Goal: Find specific page/section: Find specific page/section

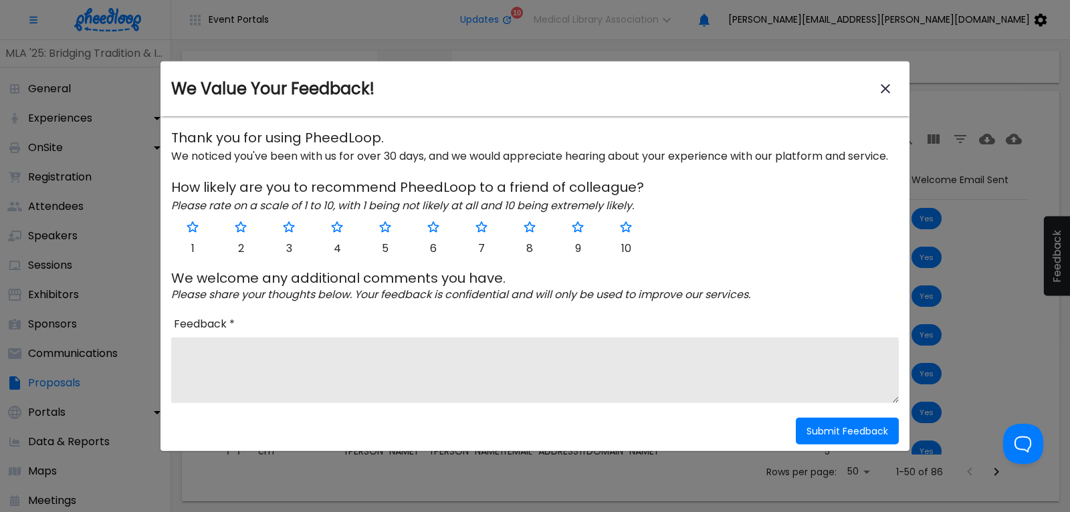
click at [885, 89] on icon "close-modal" at bounding box center [885, 88] width 9 height 9
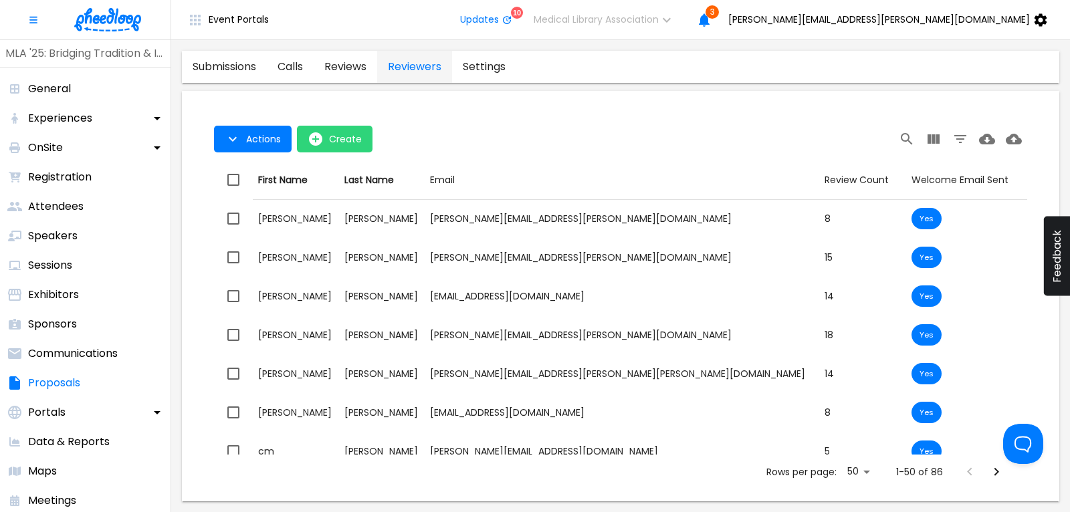
click at [104, 23] on img at bounding box center [107, 19] width 67 height 23
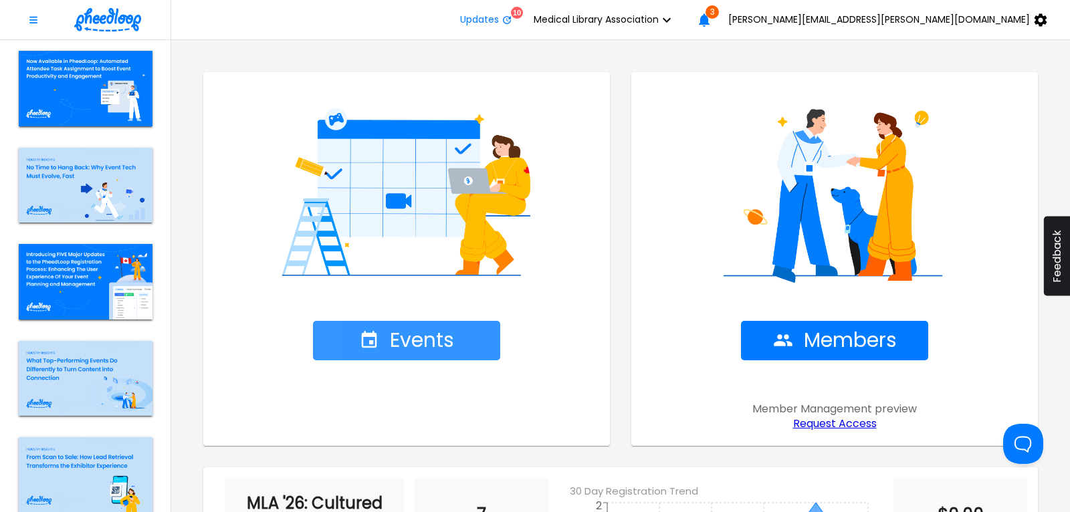
click at [419, 338] on span "Events" at bounding box center [406, 340] width 95 height 23
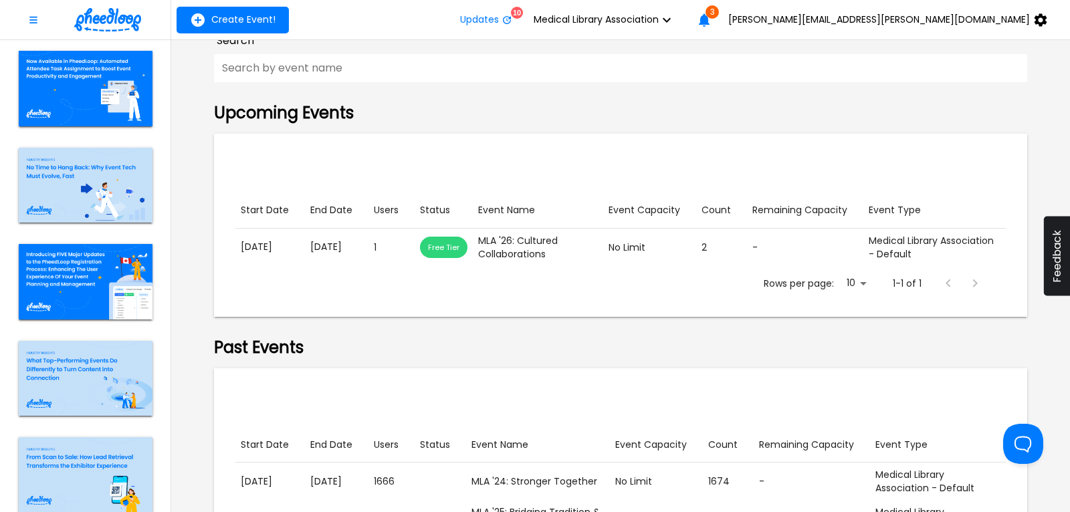
scroll to position [181, 0]
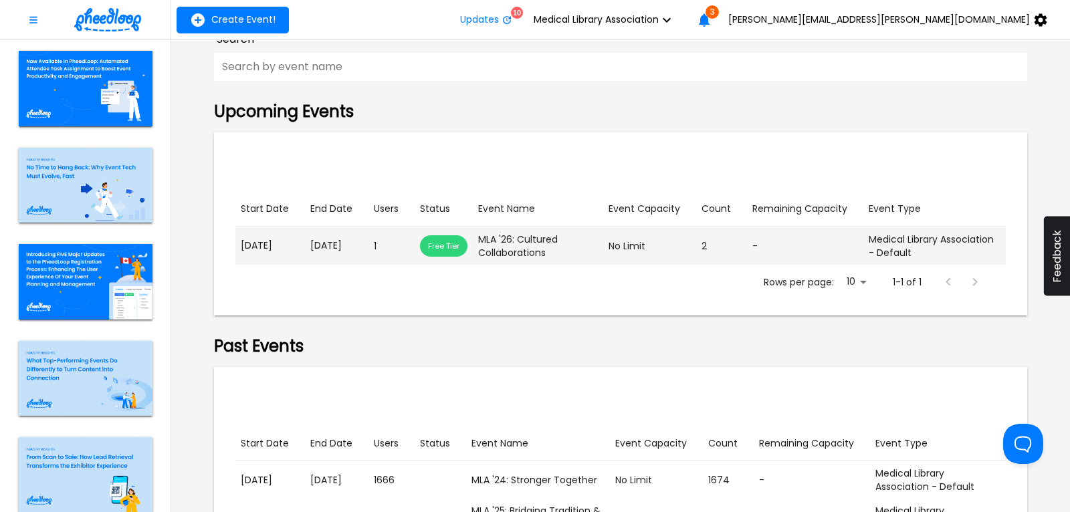
click at [282, 249] on p "[DATE]" at bounding box center [270, 246] width 59 height 14
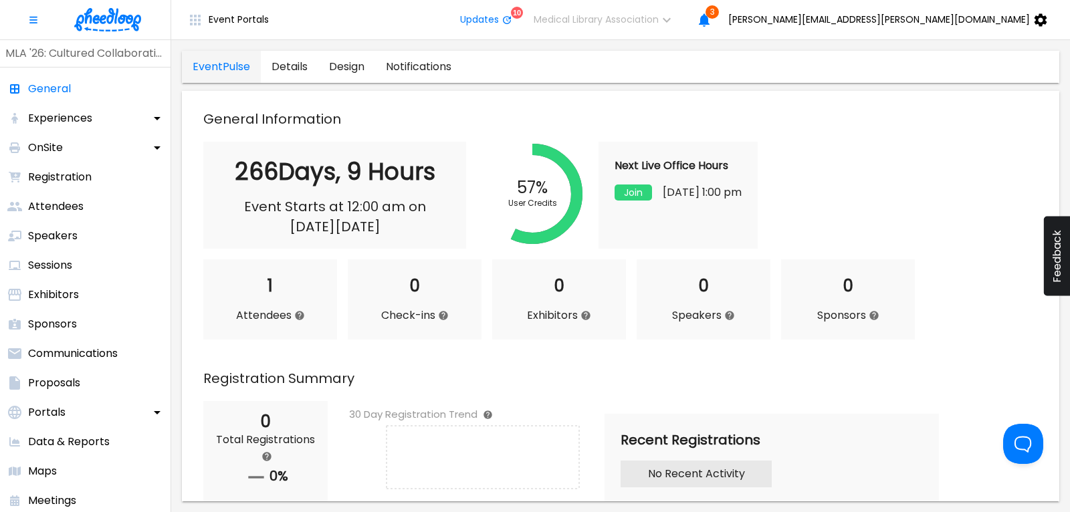
scroll to position [361, 0]
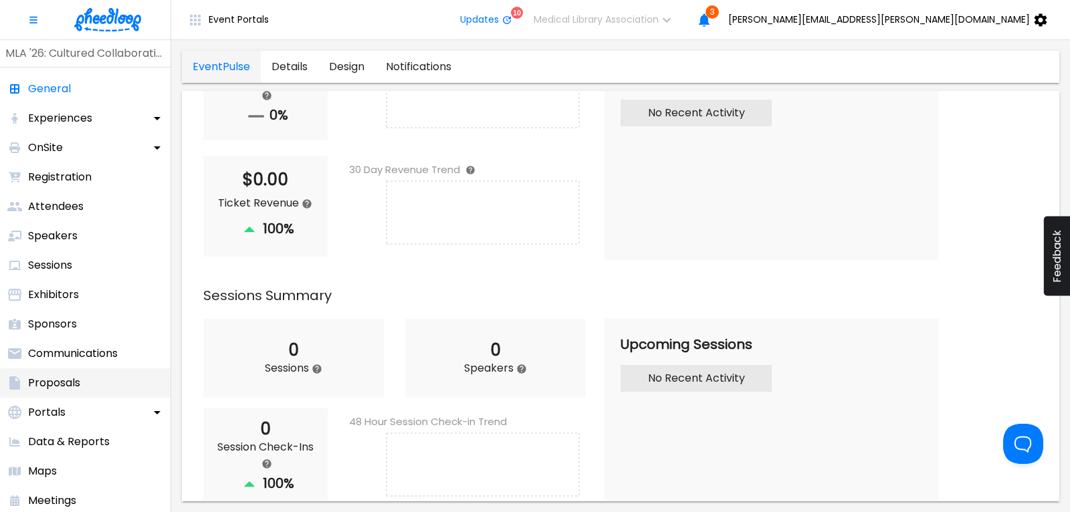
click at [66, 382] on p "Proposals" at bounding box center [54, 383] width 52 height 16
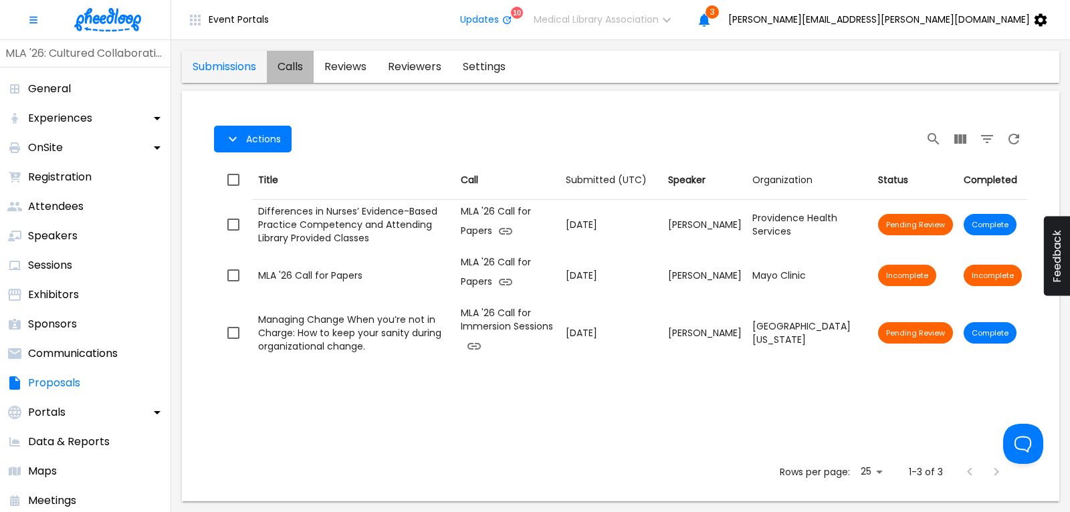
click at [291, 67] on link "calls" at bounding box center [290, 67] width 47 height 32
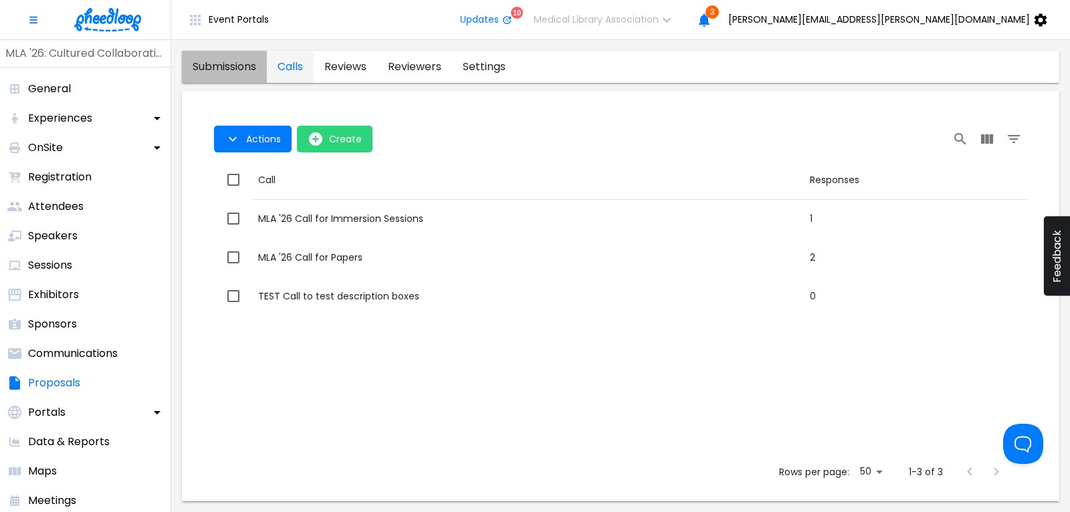
click at [233, 67] on link "submissions" at bounding box center [224, 67] width 85 height 32
